Goal: Task Accomplishment & Management: Use online tool/utility

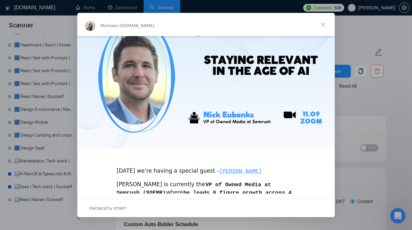
scroll to position [207, 0]
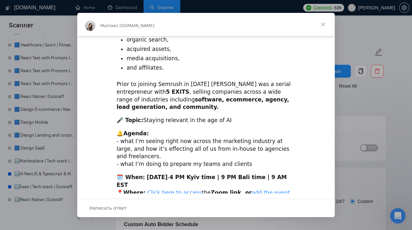
click at [324, 25] on span "Закрыть" at bounding box center [322, 24] width 23 height 23
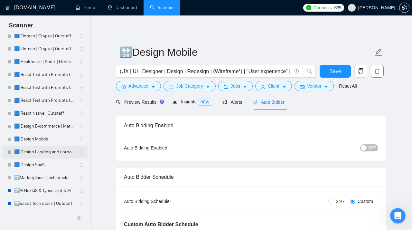
scroll to position [46, 0]
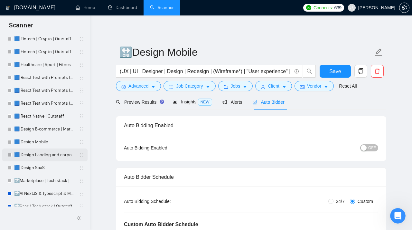
click at [44, 155] on link "🟦 Design Landing and corporate" at bounding box center [44, 154] width 61 height 13
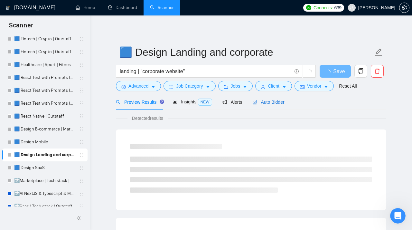
click at [273, 102] on span "Auto Bidder" at bounding box center [268, 101] width 32 height 5
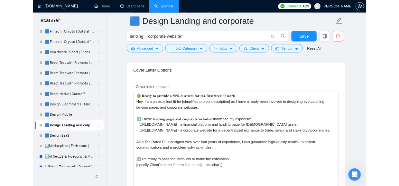
scroll to position [730, 0]
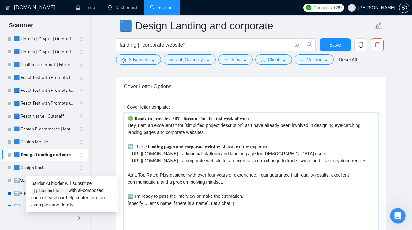
drag, startPoint x: 175, startPoint y: 180, endPoint x: 123, endPoint y: 165, distance: 54.4
click at [124, 165] on textarea "Cover letter template:" at bounding box center [251, 185] width 254 height 145
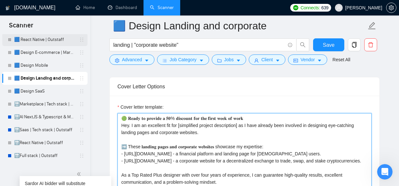
scroll to position [122, 0]
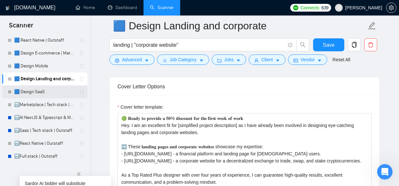
click at [31, 89] on link "🟦 Design SaaS" at bounding box center [44, 91] width 61 height 13
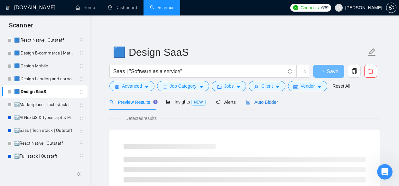
click at [267, 102] on span "Auto Bidder" at bounding box center [262, 101] width 32 height 5
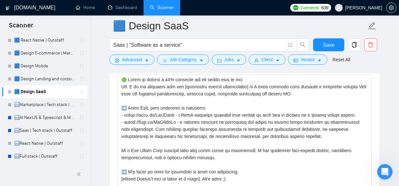
scroll to position [779, 0]
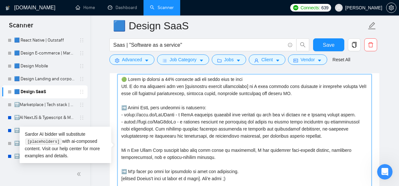
drag, startPoint x: 366, startPoint y: 119, endPoint x: 96, endPoint y: 115, distance: 270.0
click at [117, 116] on textarea "Cover letter template:" at bounding box center [244, 146] width 254 height 145
drag, startPoint x: 351, startPoint y: 142, endPoint x: 93, endPoint y: 118, distance: 258.4
click at [117, 118] on textarea "Cover letter template:" at bounding box center [244, 146] width 254 height 145
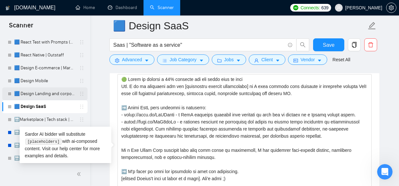
click at [47, 96] on link "🟦 Design Landing and corporate" at bounding box center [44, 93] width 61 height 13
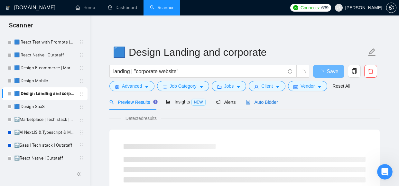
click at [266, 102] on span "Auto Bidder" at bounding box center [262, 101] width 32 height 5
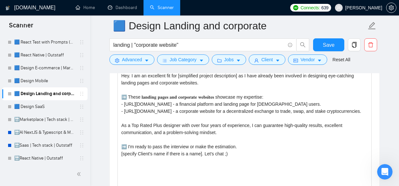
scroll to position [778, 0]
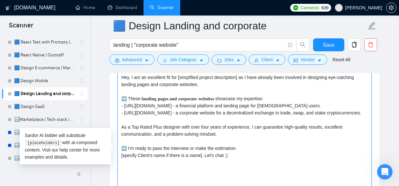
drag, startPoint x: 174, startPoint y: 134, endPoint x: 116, endPoint y: 120, distance: 59.9
click at [117, 120] on textarea "Cover letter template:" at bounding box center [244, 137] width 254 height 145
